Goal: Transaction & Acquisition: Obtain resource

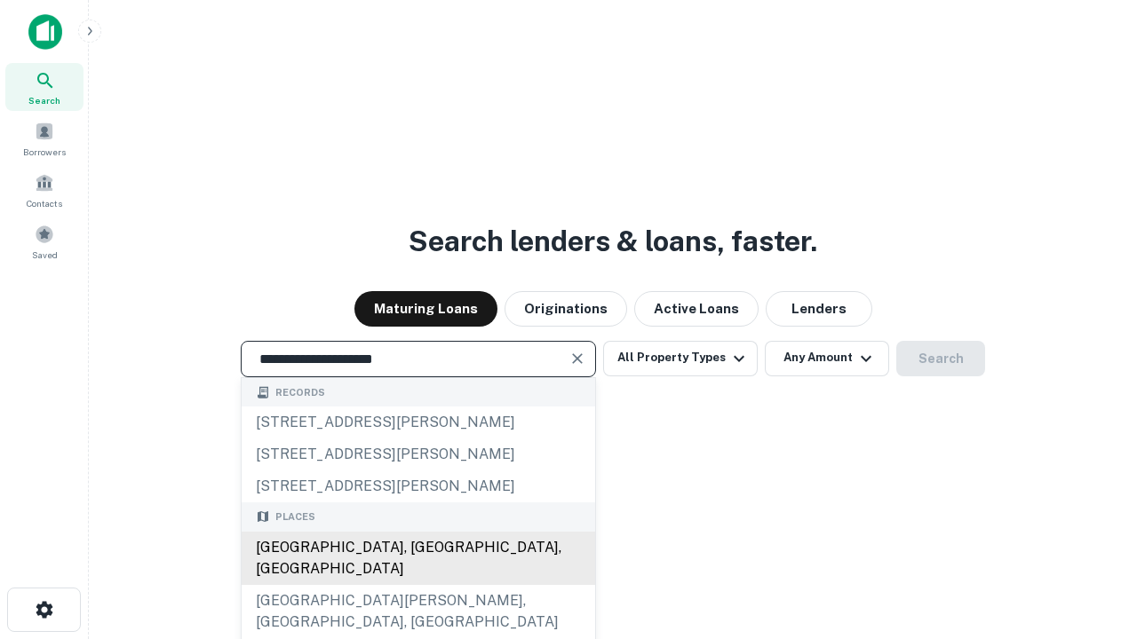
click at [417, 585] on div "[GEOGRAPHIC_DATA], [GEOGRAPHIC_DATA], [GEOGRAPHIC_DATA]" at bounding box center [418, 558] width 353 height 53
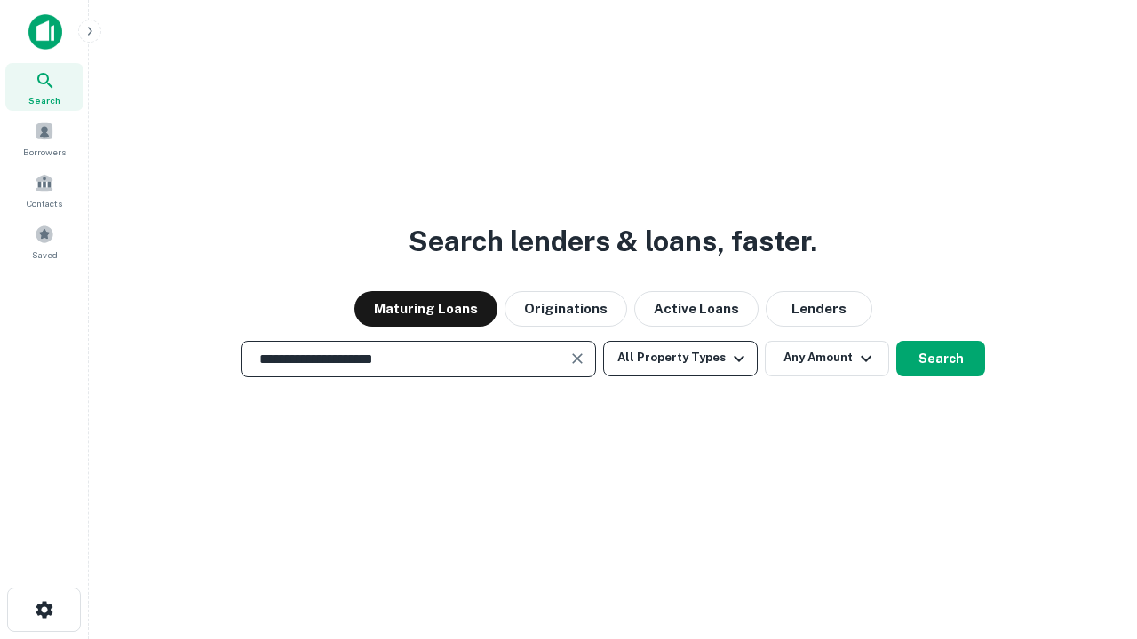
type input "**********"
click at [680, 358] on button "All Property Types" at bounding box center [680, 359] width 155 height 36
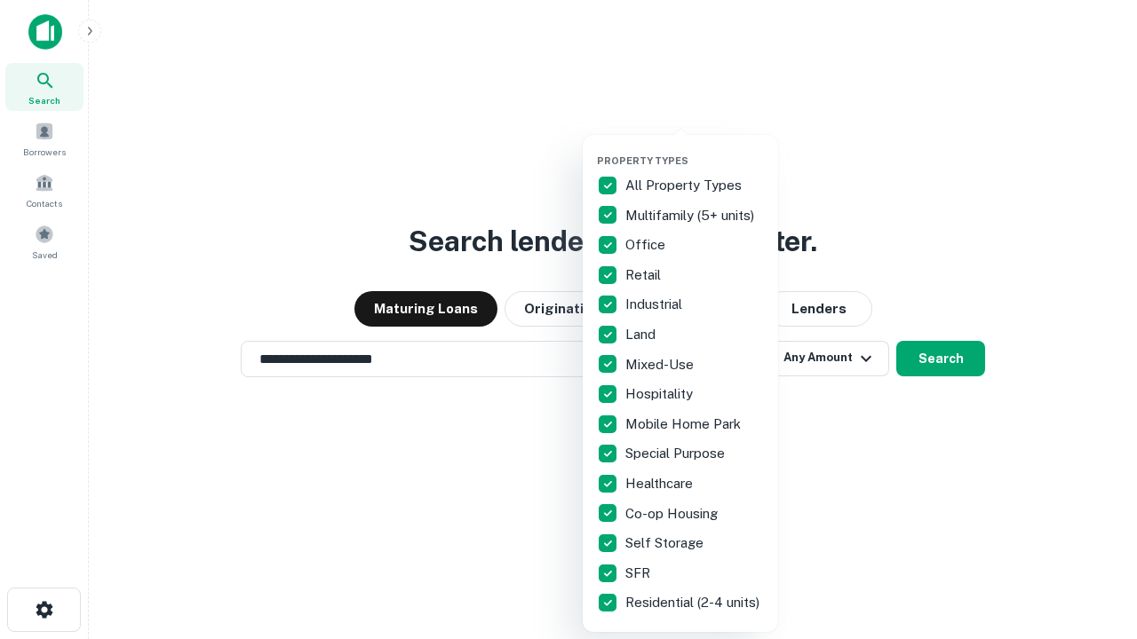
click at [695, 149] on button "button" at bounding box center [694, 149] width 195 height 1
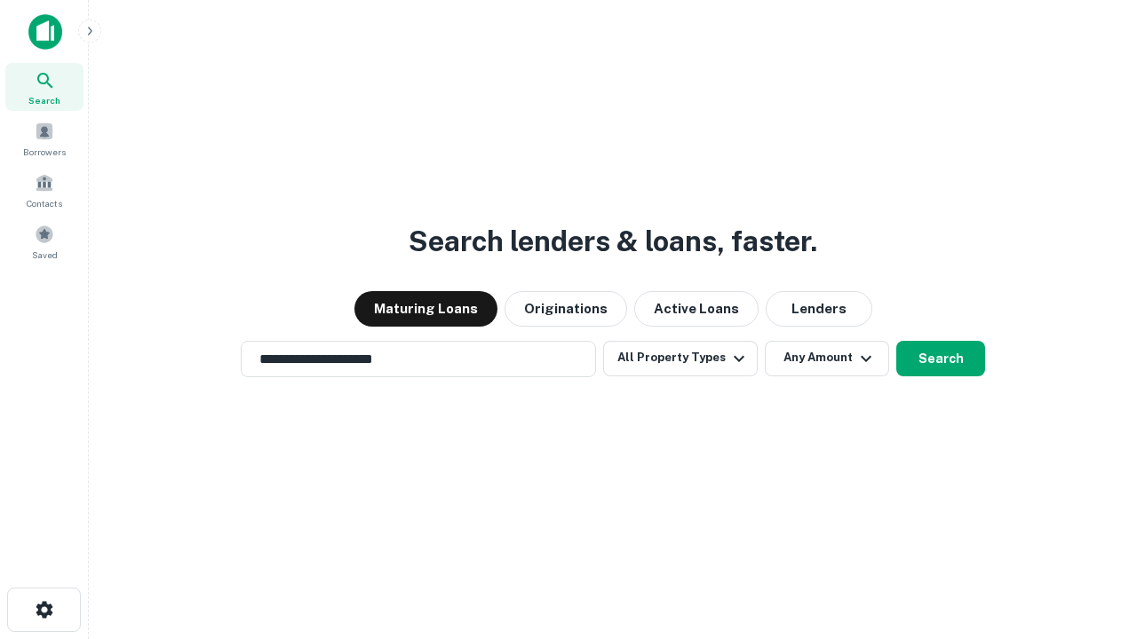
scroll to position [28, 0]
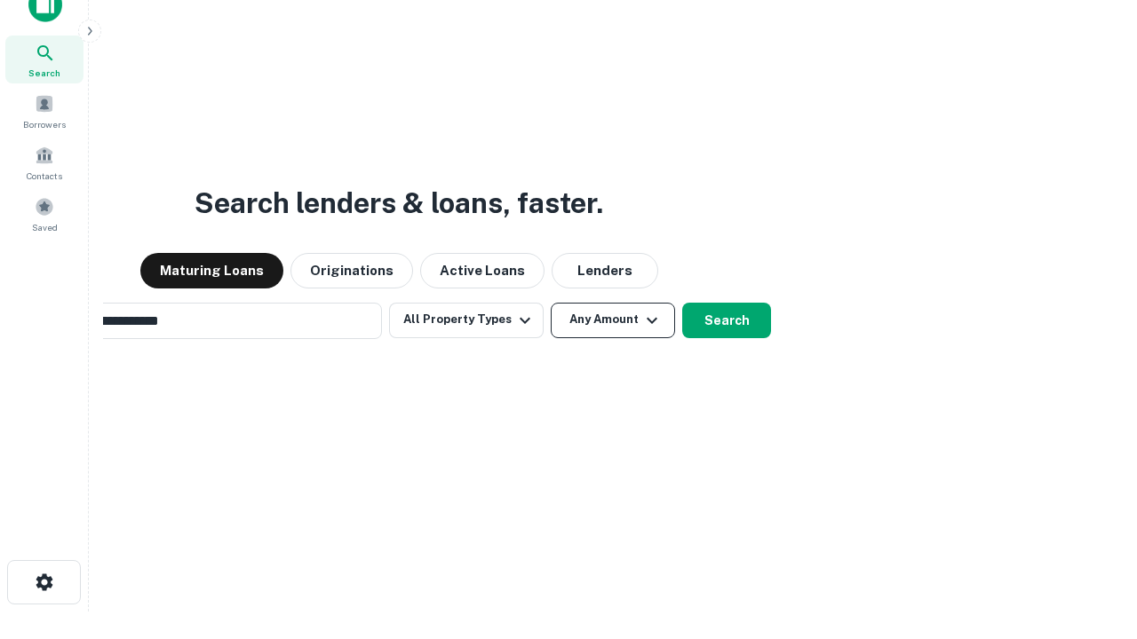
click at [551, 303] on button "Any Amount" at bounding box center [613, 321] width 124 height 36
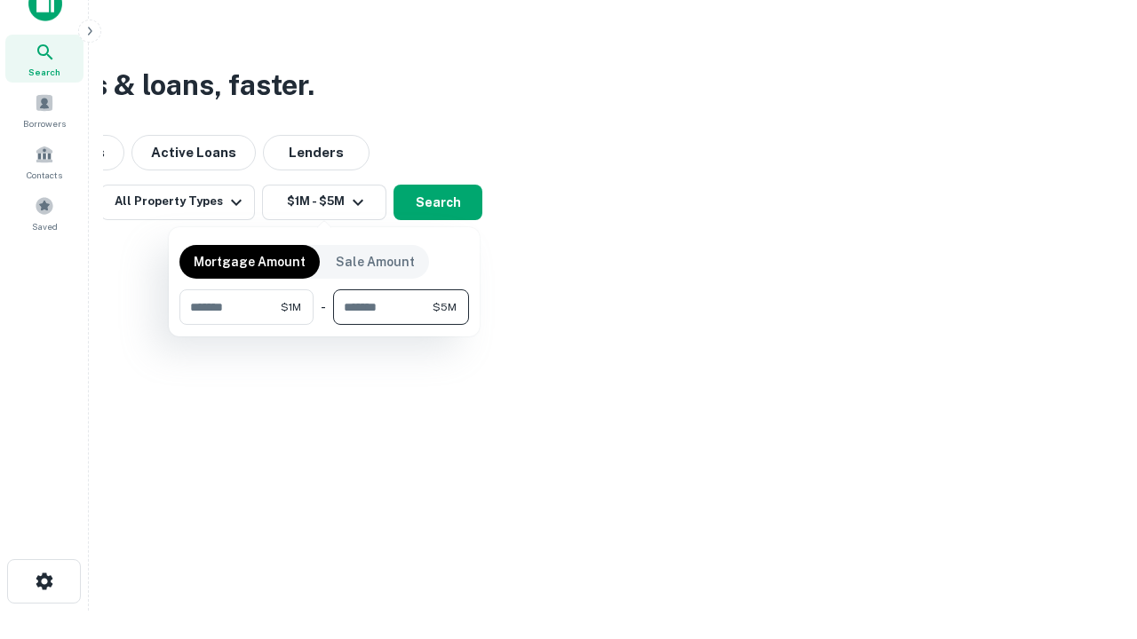
type input "*******"
click at [324, 325] on button "button" at bounding box center [324, 325] width 290 height 1
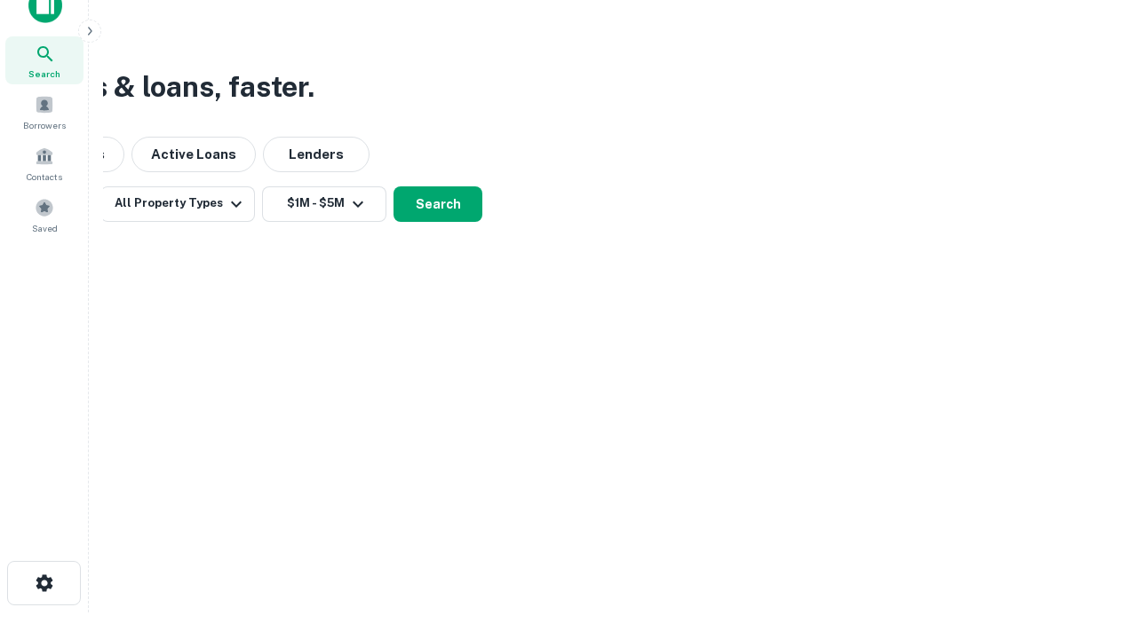
scroll to position [11, 328]
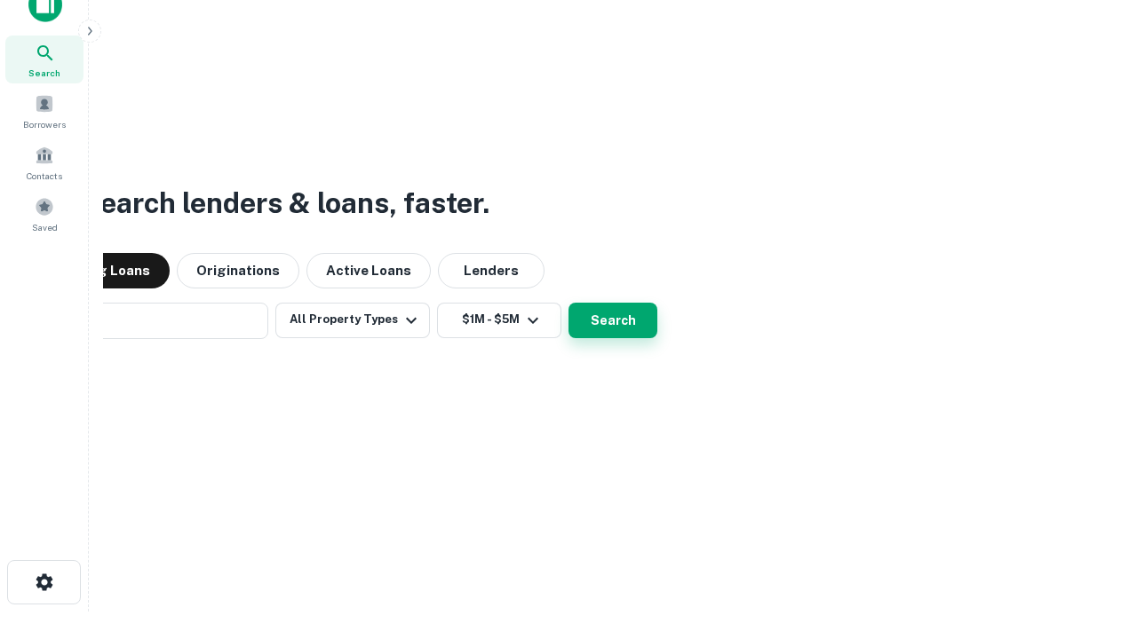
click at [568, 303] on button "Search" at bounding box center [612, 321] width 89 height 36
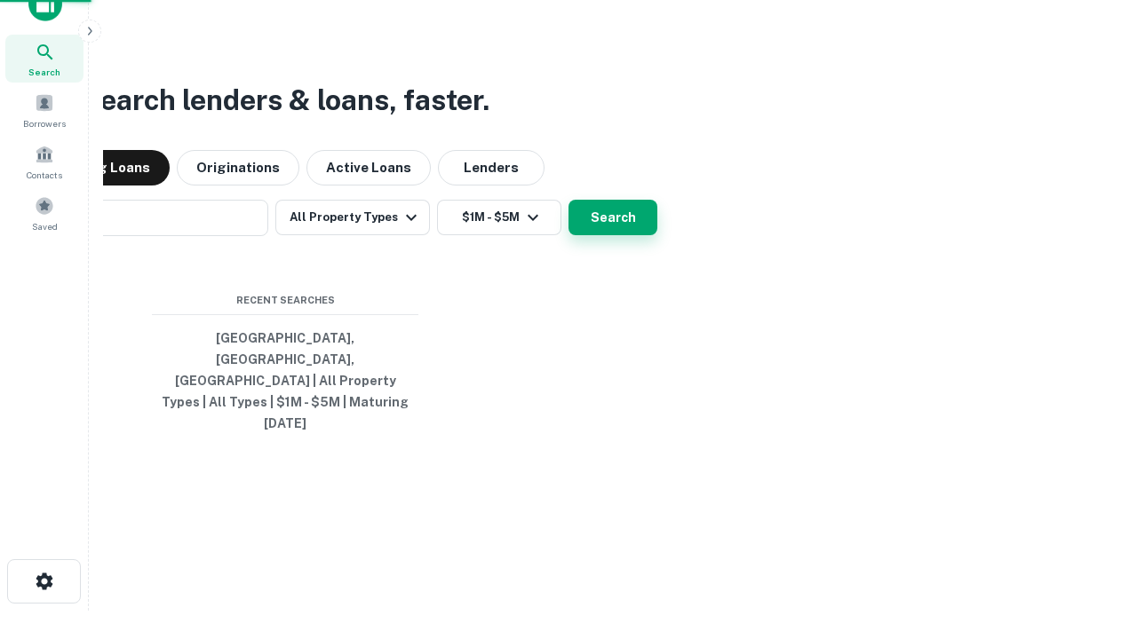
scroll to position [47, 503]
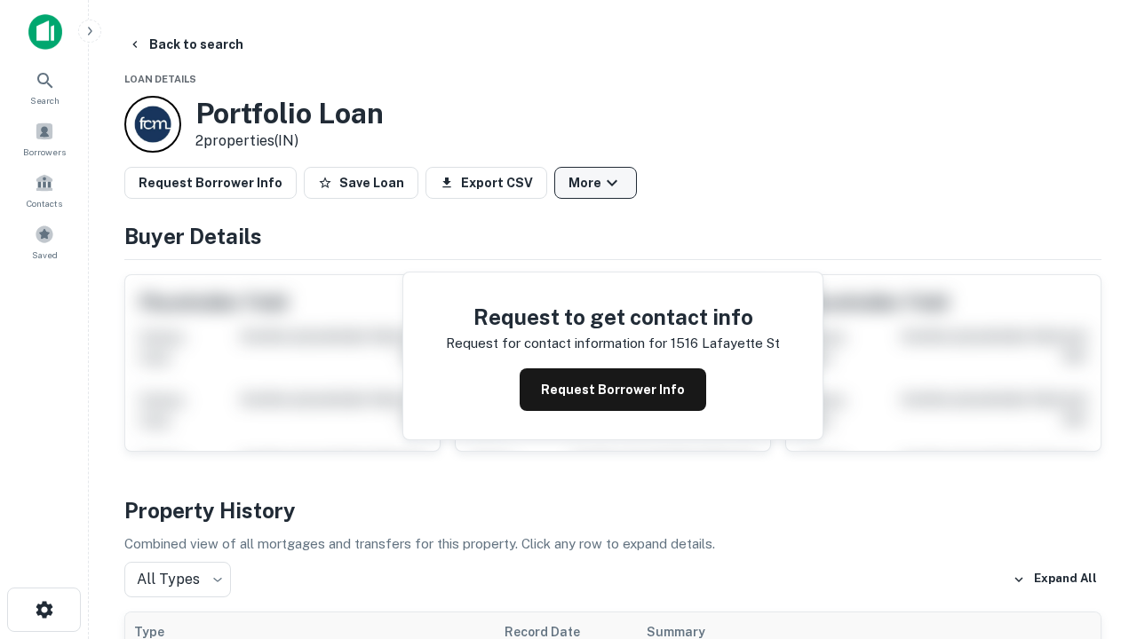
click at [595, 183] on button "More" at bounding box center [595, 183] width 83 height 32
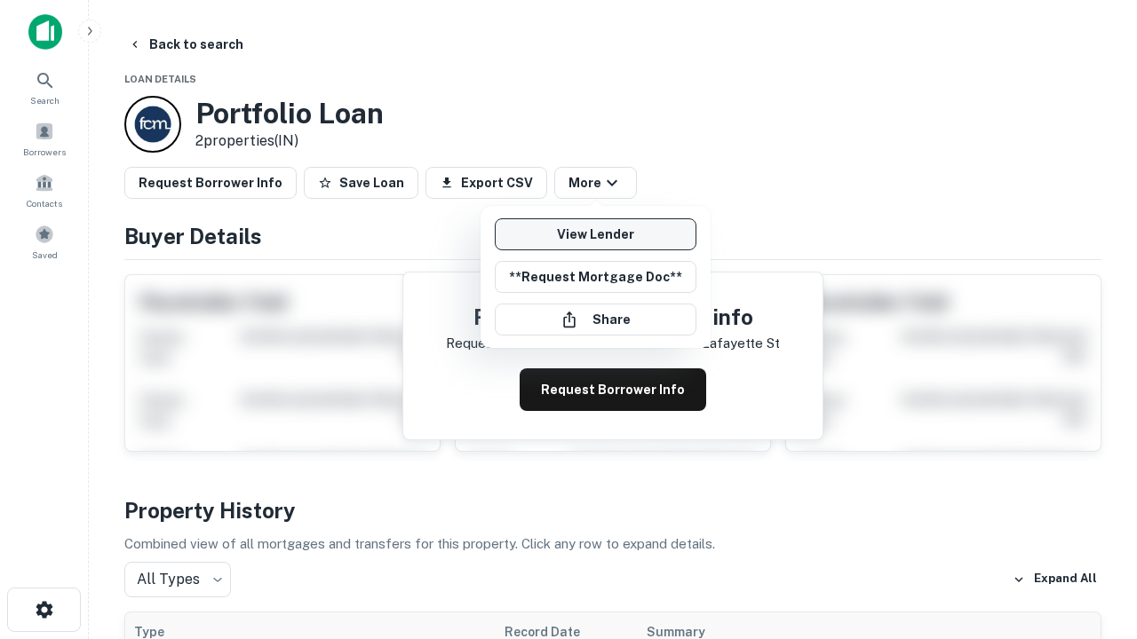
click at [595, 234] on link "View Lender" at bounding box center [596, 234] width 202 height 32
